Goal: Find specific page/section: Find specific page/section

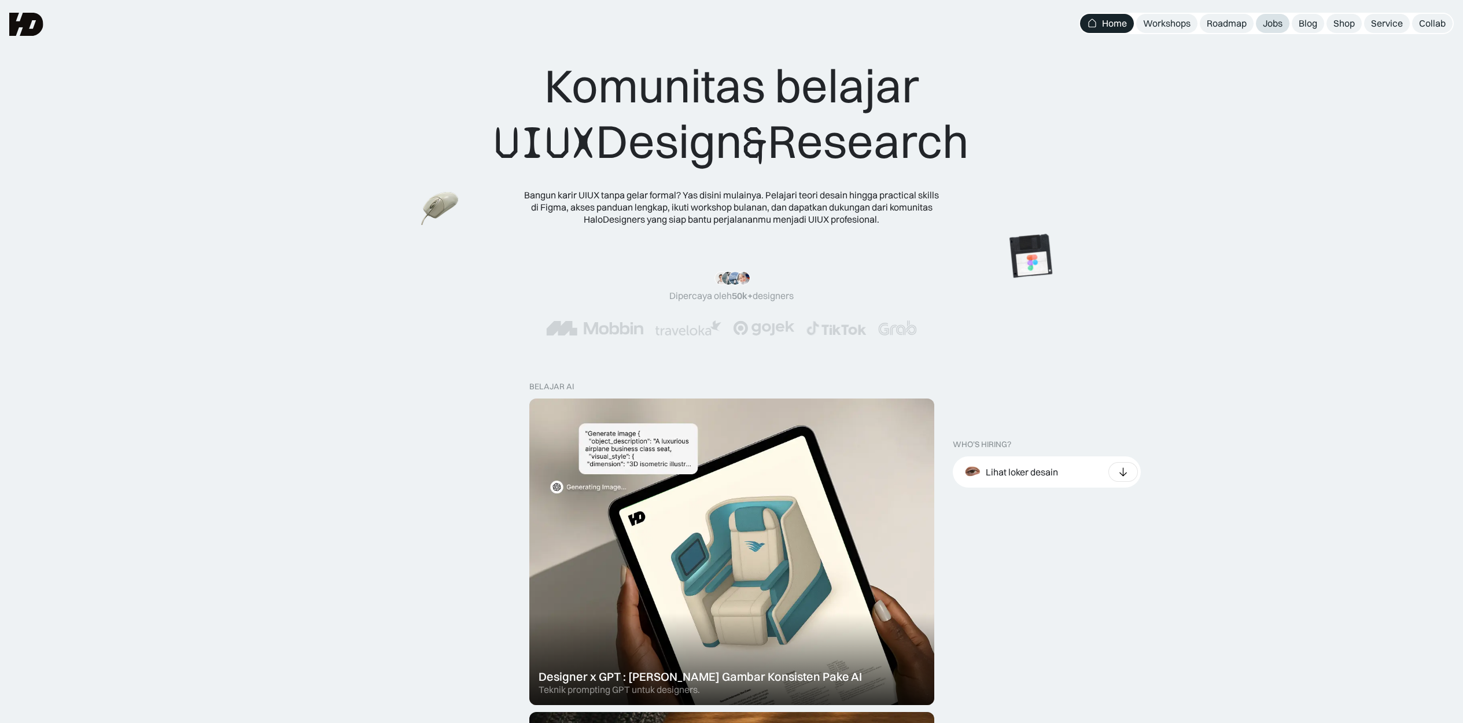
click at [1271, 27] on div "Jobs" at bounding box center [1273, 23] width 20 height 12
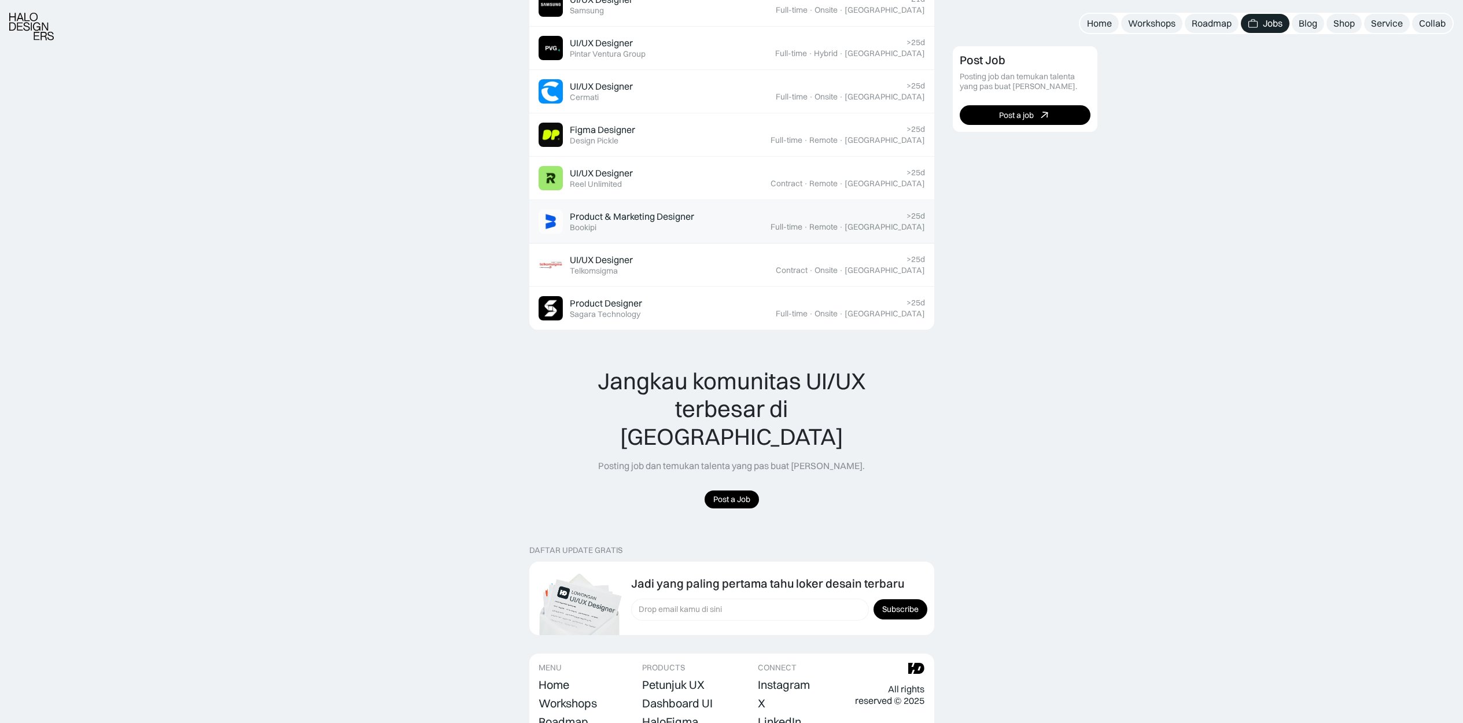
scroll to position [985, 0]
